Goal: Find specific page/section: Find specific page/section

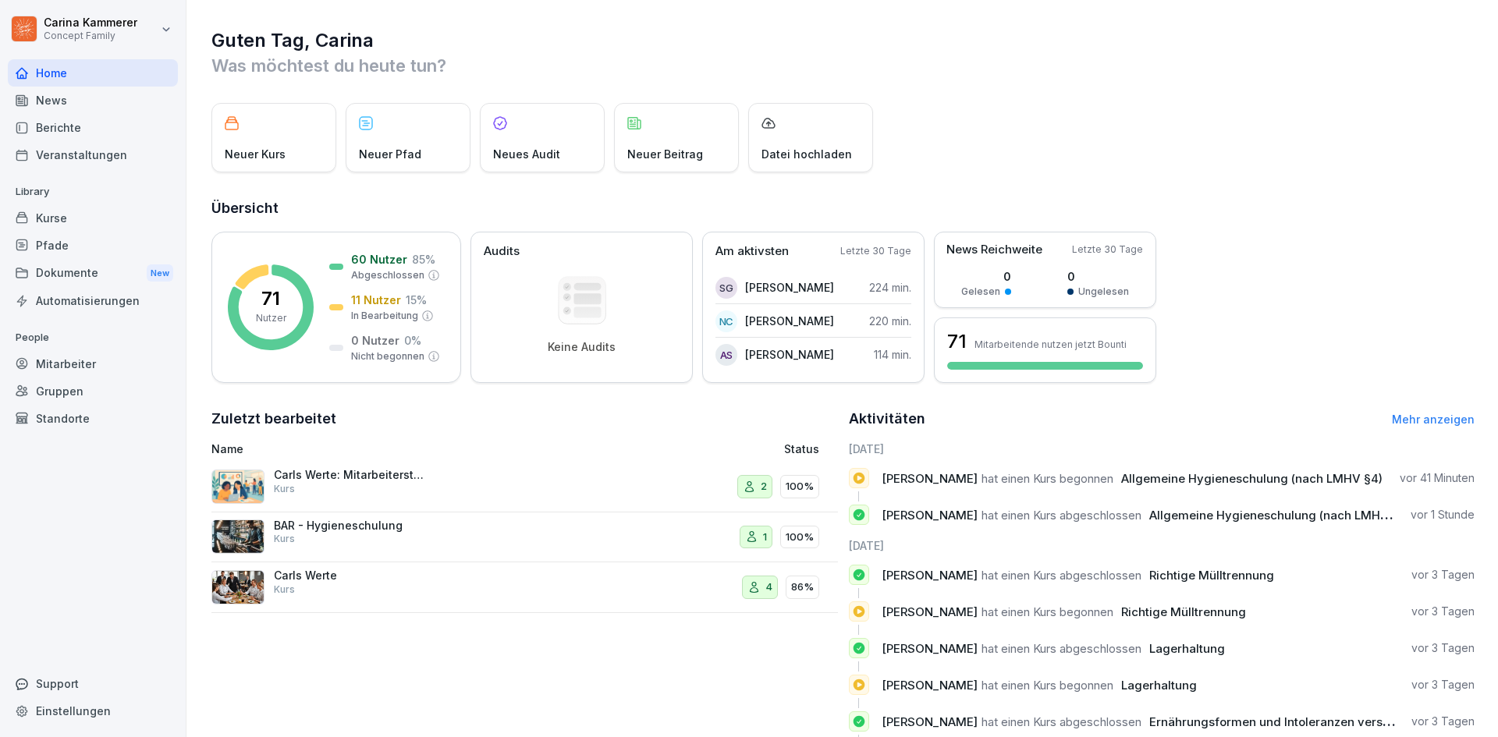
click at [73, 126] on div "Berichte" at bounding box center [93, 127] width 170 height 27
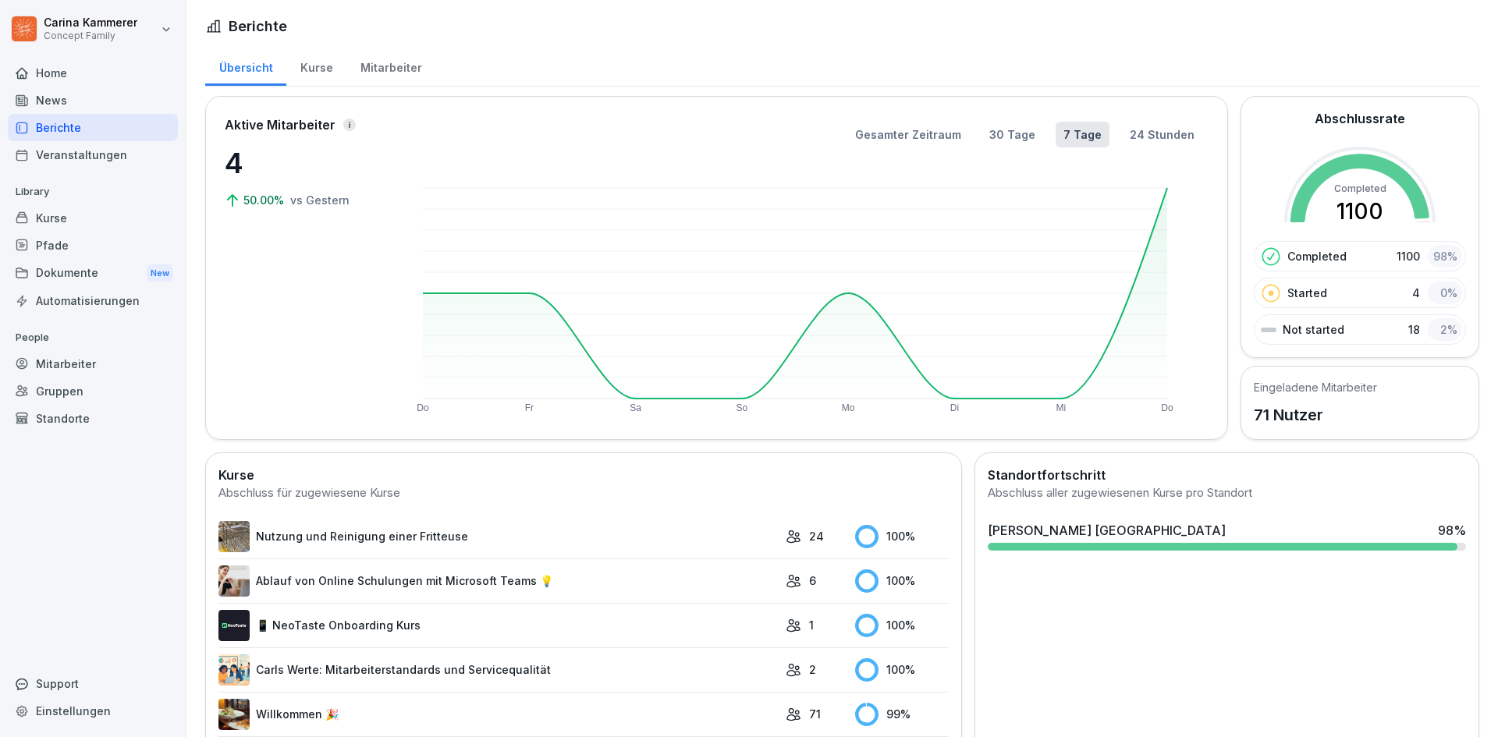
click at [399, 63] on div "Mitarbeiter" at bounding box center [390, 66] width 89 height 40
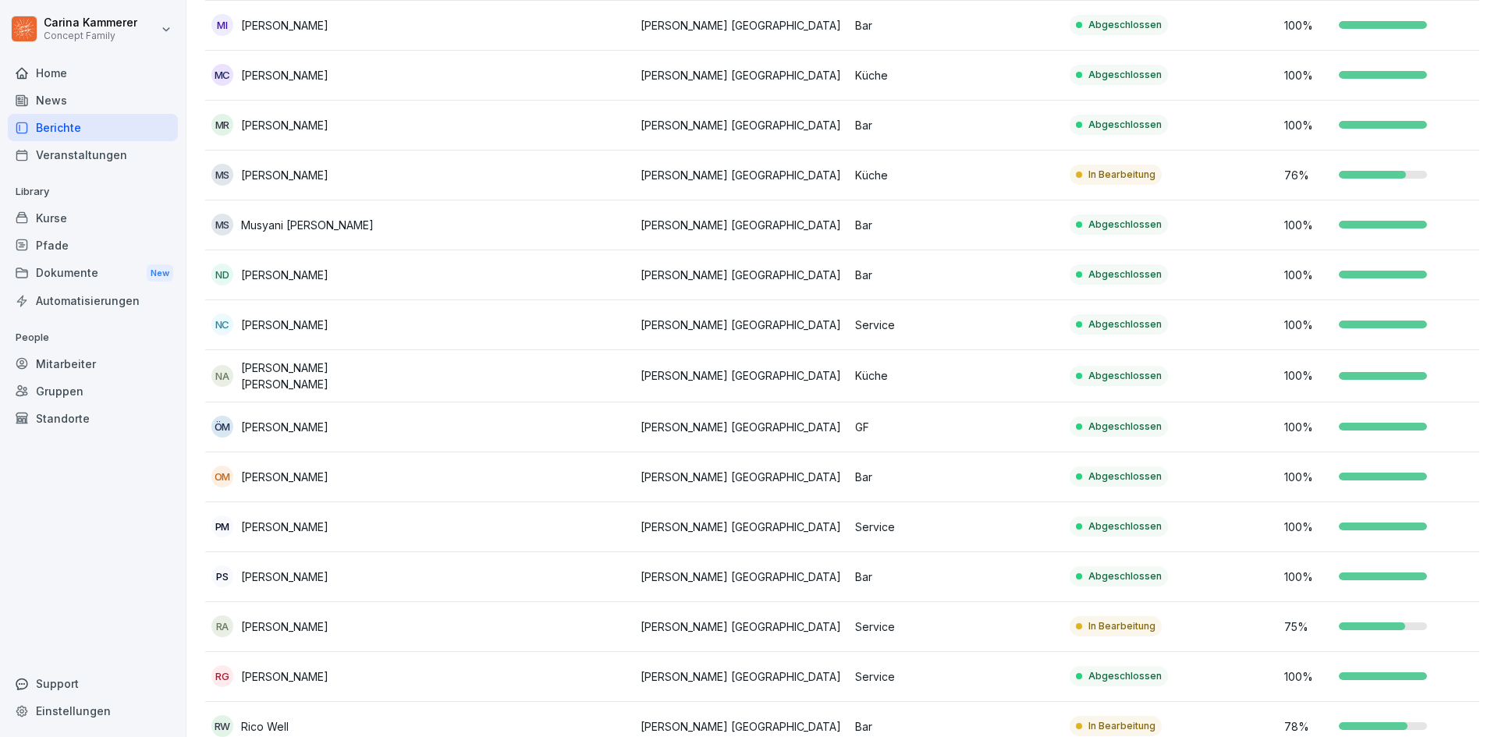
scroll to position [2185, 0]
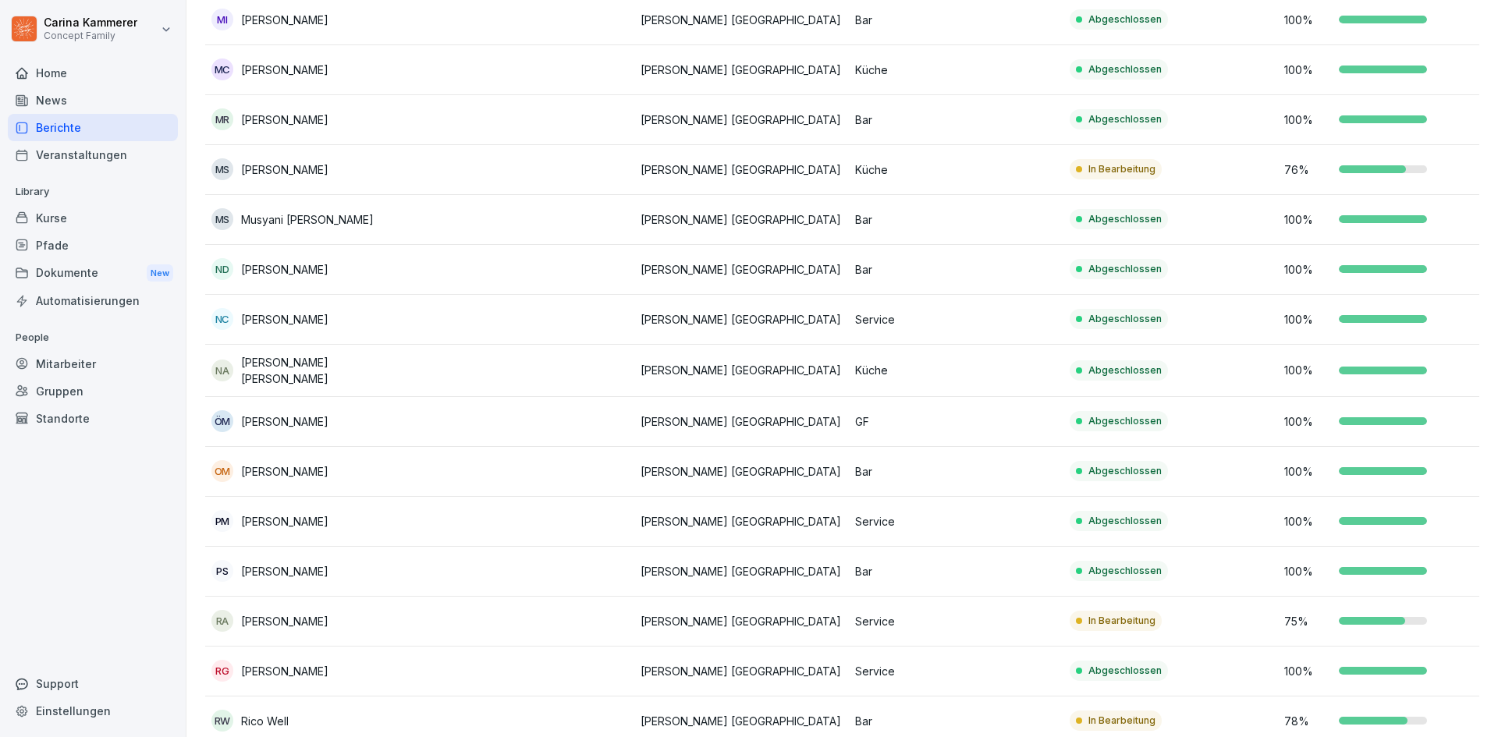
click at [1013, 516] on p "Service" at bounding box center [956, 521] width 202 height 16
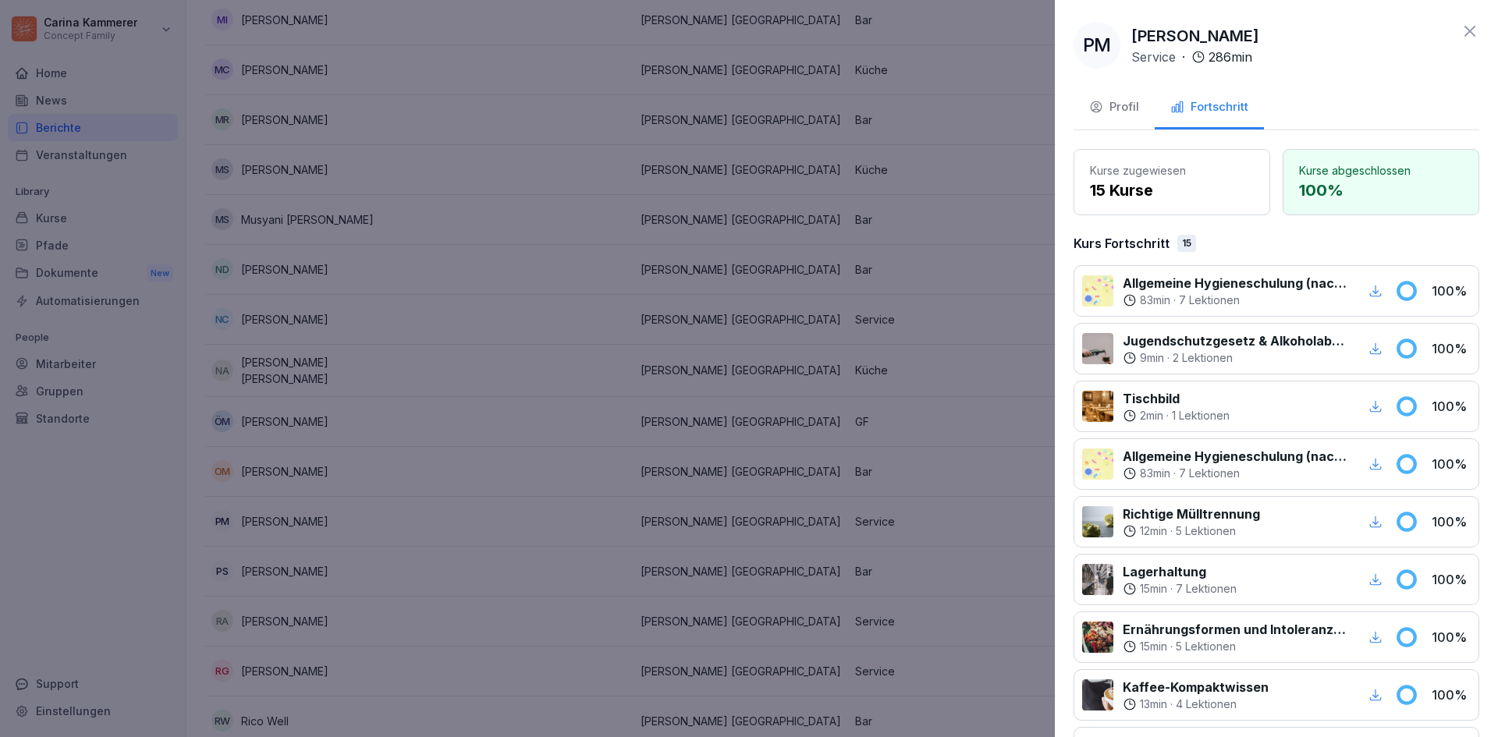
click at [1369, 293] on icon "button" at bounding box center [1376, 291] width 14 height 14
click at [907, 417] on div at bounding box center [749, 368] width 1498 height 737
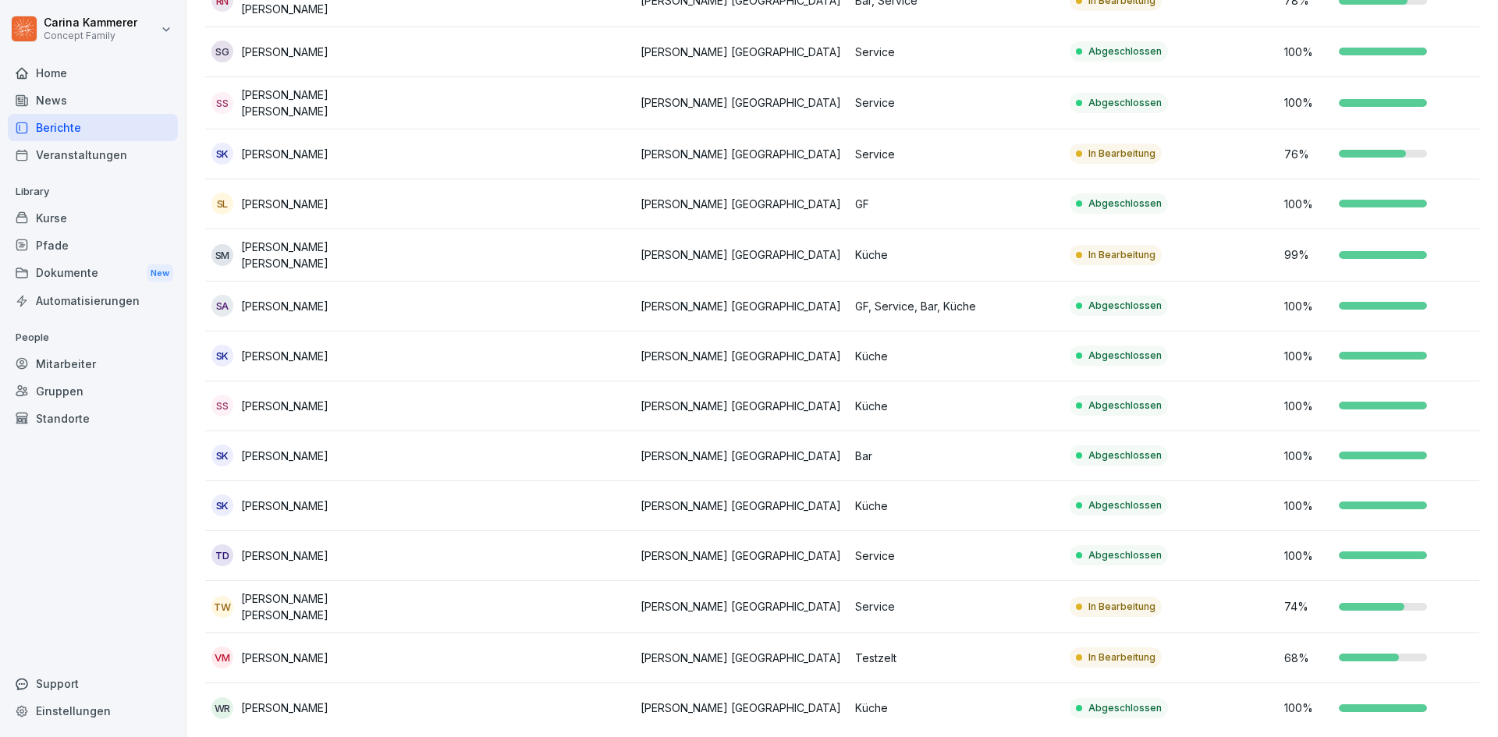
scroll to position [3017, 0]
